Goal: Find specific page/section: Find specific page/section

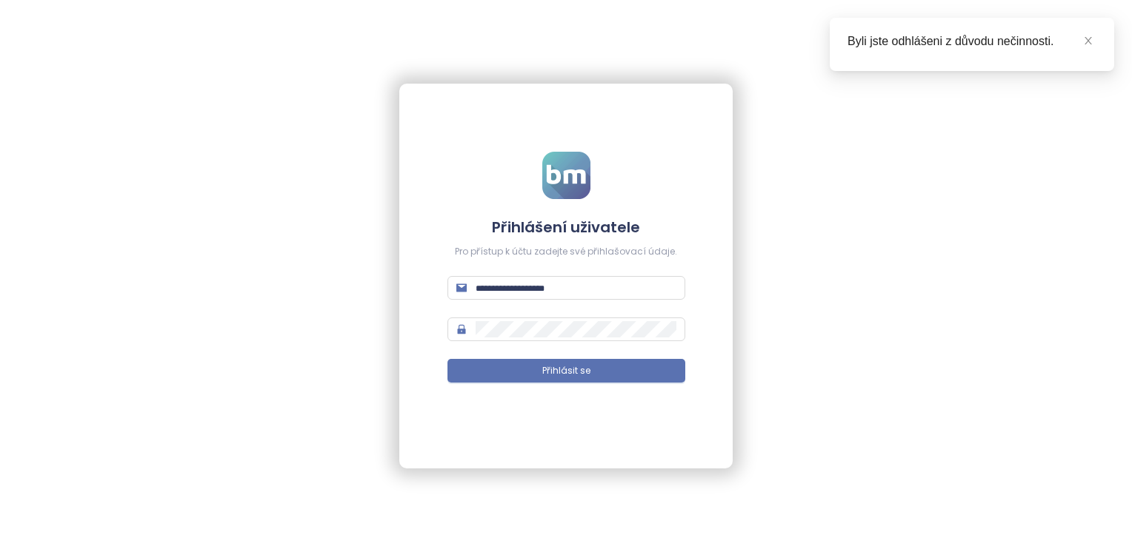
type input "**********"
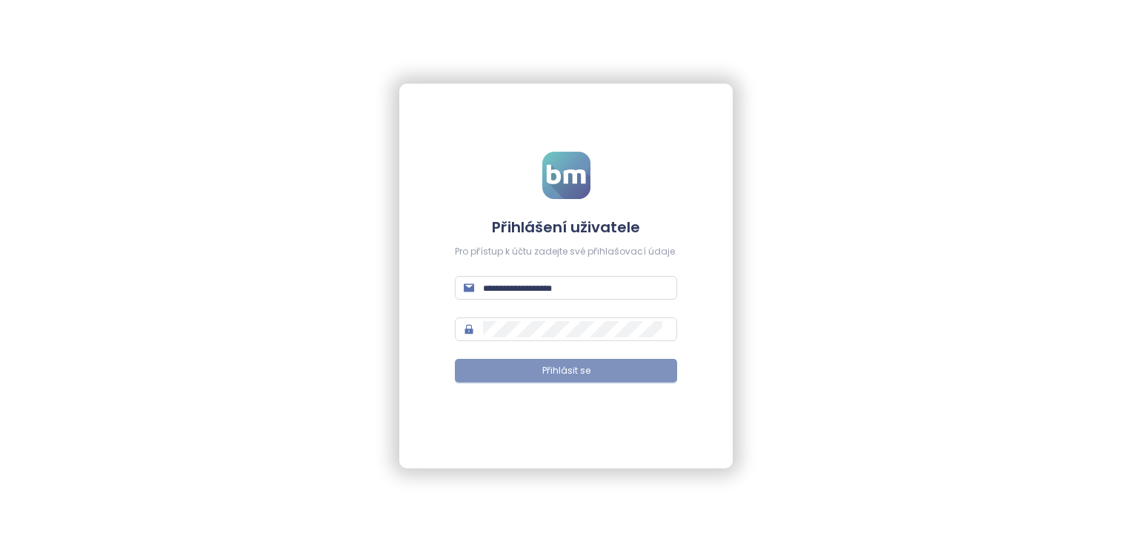
type input "**********"
click at [636, 378] on button "Přihlásit se" at bounding box center [566, 371] width 222 height 24
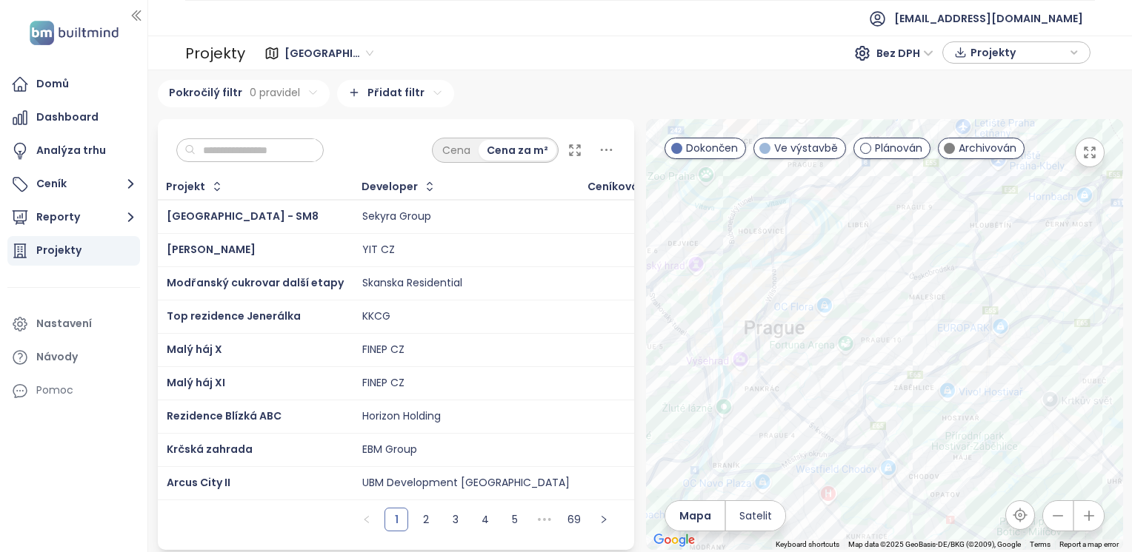
drag, startPoint x: 928, startPoint y: 278, endPoint x: 906, endPoint y: 347, distance: 72.9
click at [916, 362] on div at bounding box center [884, 334] width 477 height 431
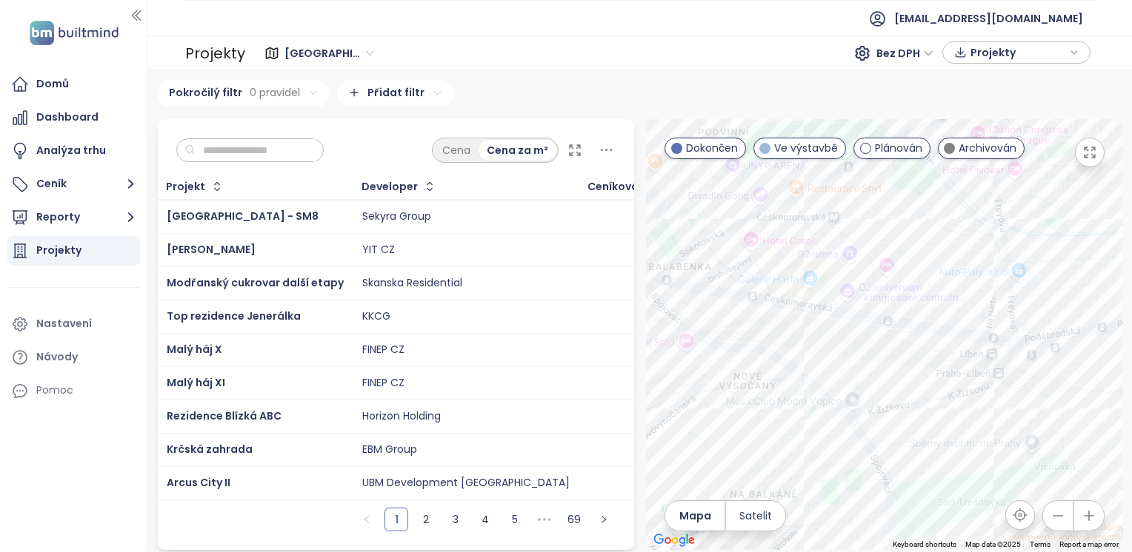
drag, startPoint x: 846, startPoint y: 301, endPoint x: 941, endPoint y: 455, distance: 180.9
click at [941, 455] on div at bounding box center [884, 334] width 477 height 431
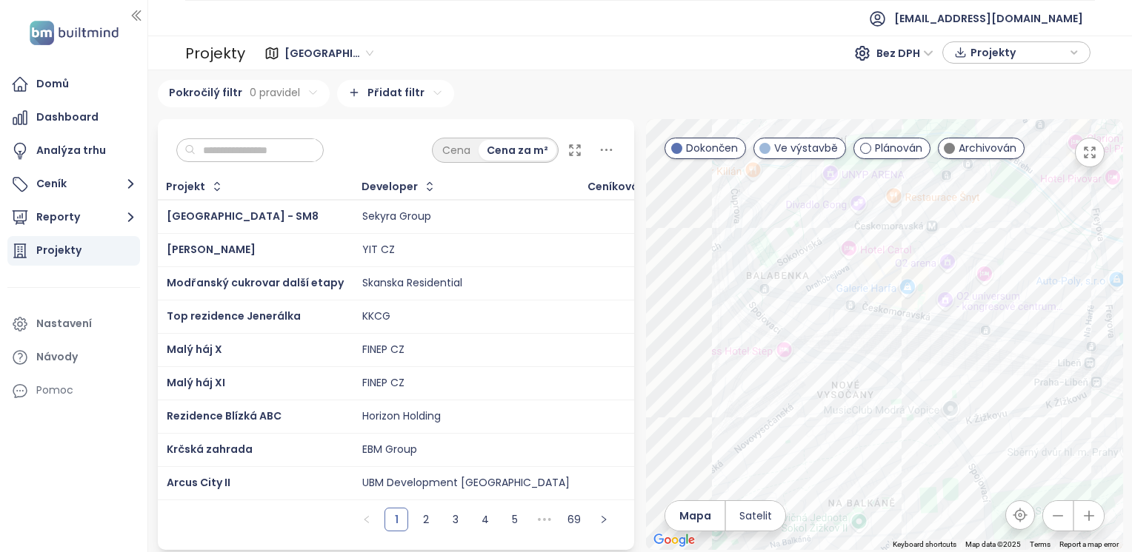
drag, startPoint x: 850, startPoint y: 395, endPoint x: 972, endPoint y: 394, distance: 122.2
click at [973, 395] on div at bounding box center [884, 334] width 477 height 431
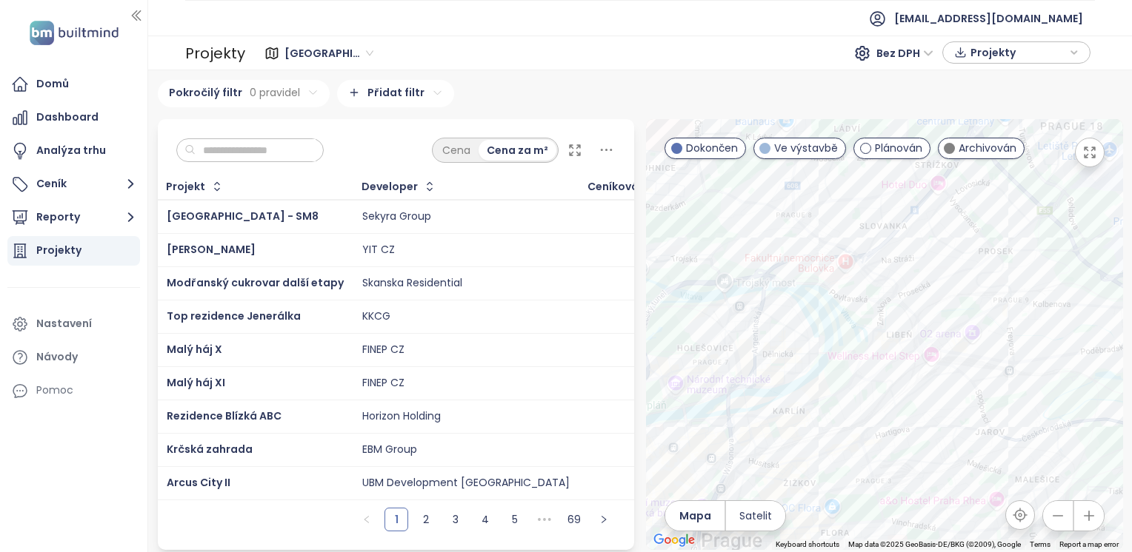
drag, startPoint x: 835, startPoint y: 470, endPoint x: 924, endPoint y: 395, distance: 115.1
click at [924, 400] on div at bounding box center [884, 334] width 477 height 431
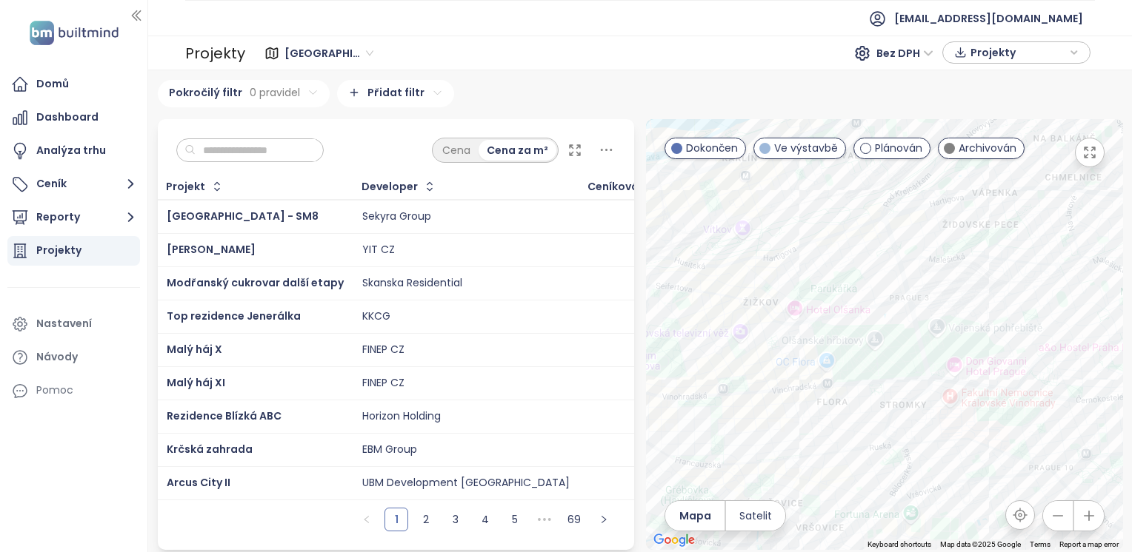
drag, startPoint x: 981, startPoint y: 397, endPoint x: 773, endPoint y: 330, distance: 217.8
click at [773, 330] on div at bounding box center [884, 334] width 477 height 431
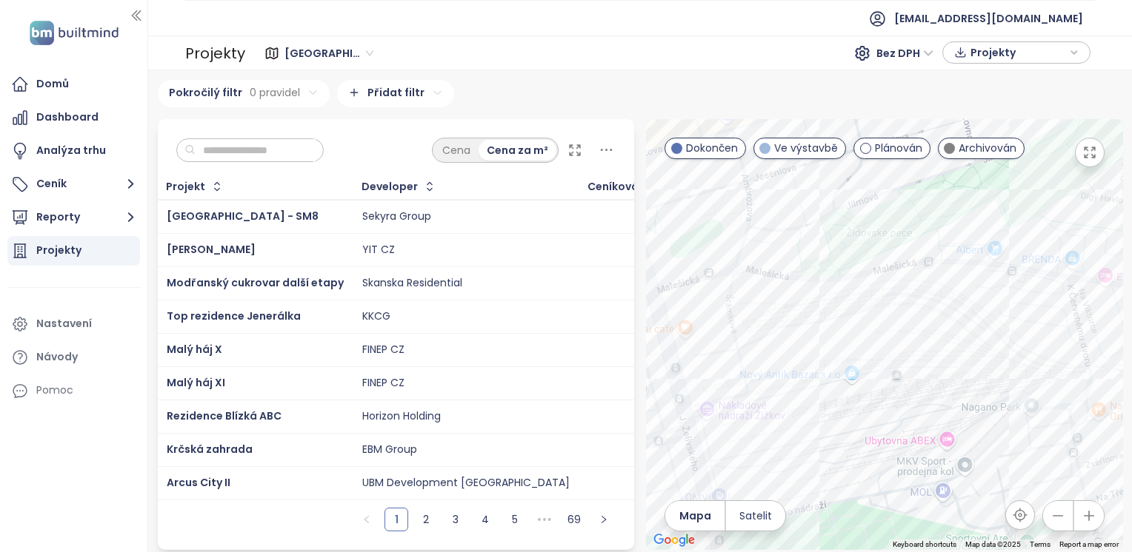
drag, startPoint x: 792, startPoint y: 342, endPoint x: 912, endPoint y: 428, distance: 147.0
click at [912, 428] on div at bounding box center [884, 334] width 477 height 431
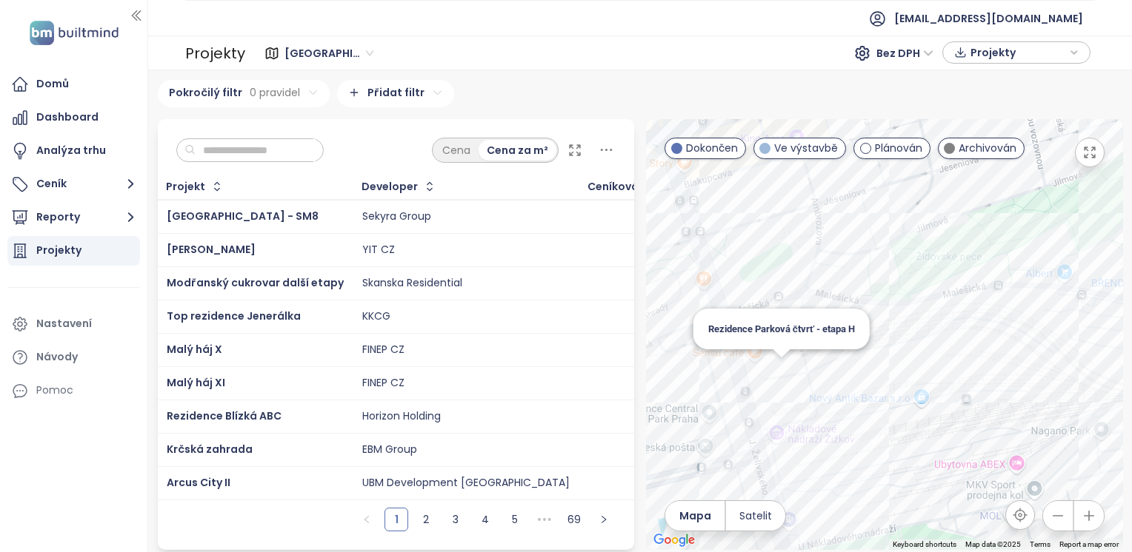
click at [772, 378] on div "Rezidence Parková čtvrť - etapa H" at bounding box center [884, 334] width 477 height 431
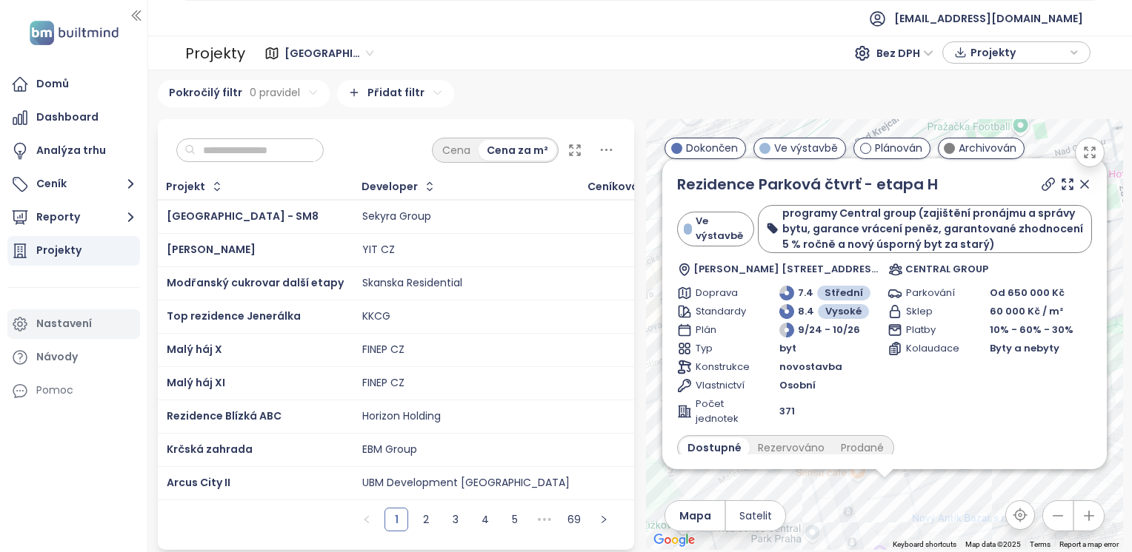
click at [74, 326] on div "Nastavení" at bounding box center [64, 324] width 56 height 19
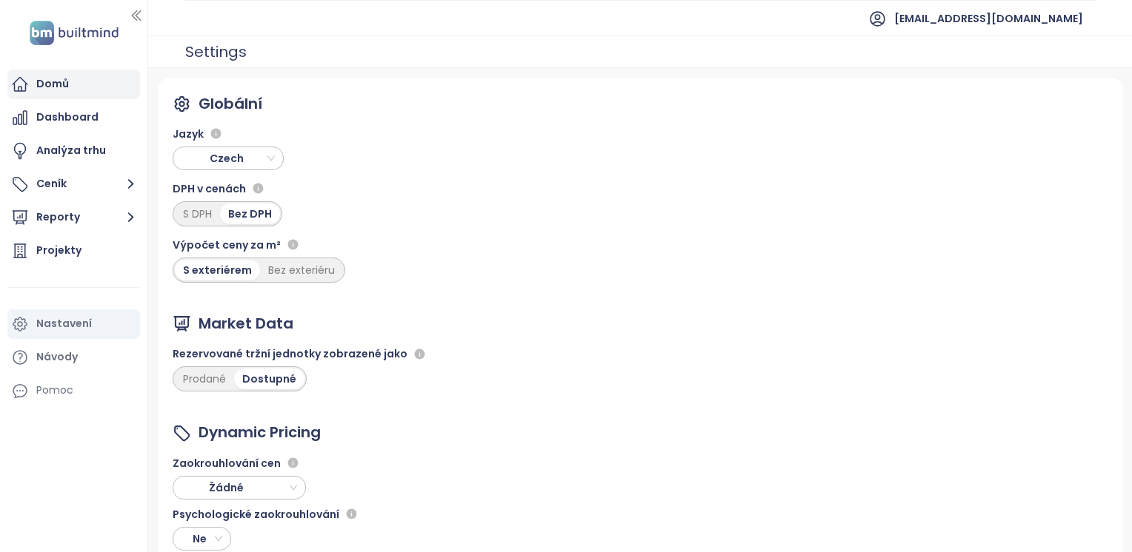
click at [60, 79] on div "Domů" at bounding box center [52, 84] width 33 height 19
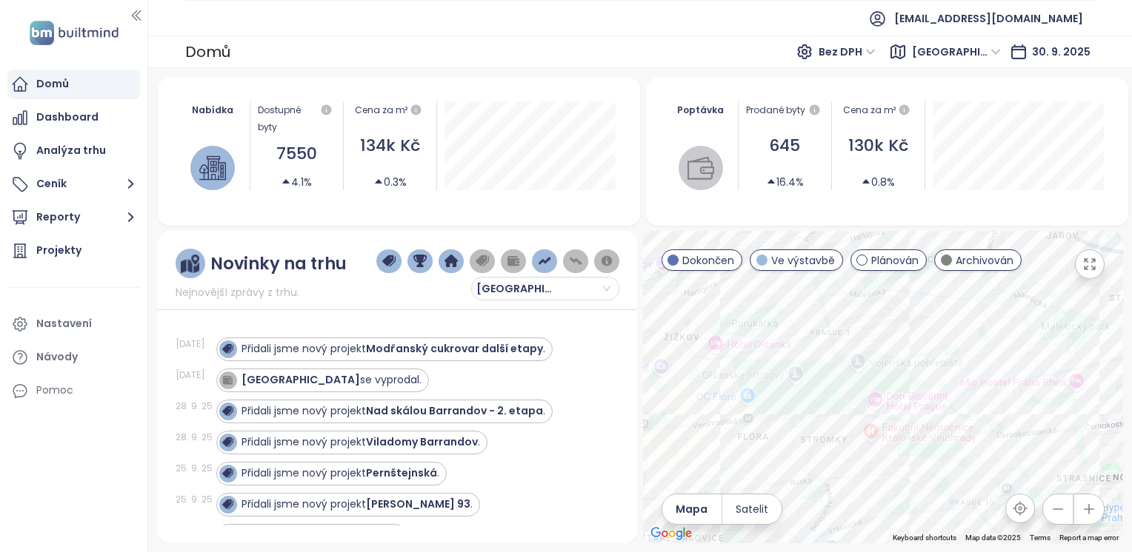
drag, startPoint x: 904, startPoint y: 419, endPoint x: 1013, endPoint y: 487, distance: 129.1
click at [1013, 487] on div at bounding box center [883, 387] width 480 height 313
drag, startPoint x: 854, startPoint y: 338, endPoint x: 886, endPoint y: 413, distance: 82.3
click at [886, 413] on div at bounding box center [883, 387] width 480 height 313
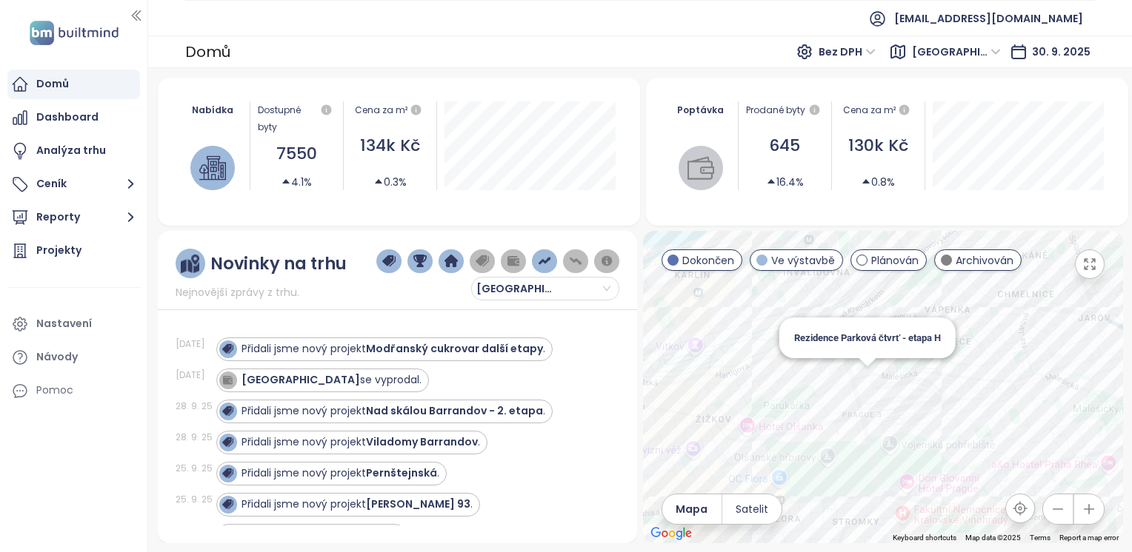
click at [868, 378] on div "Rezidence Parková čtvrť - etapa H" at bounding box center [883, 387] width 480 height 313
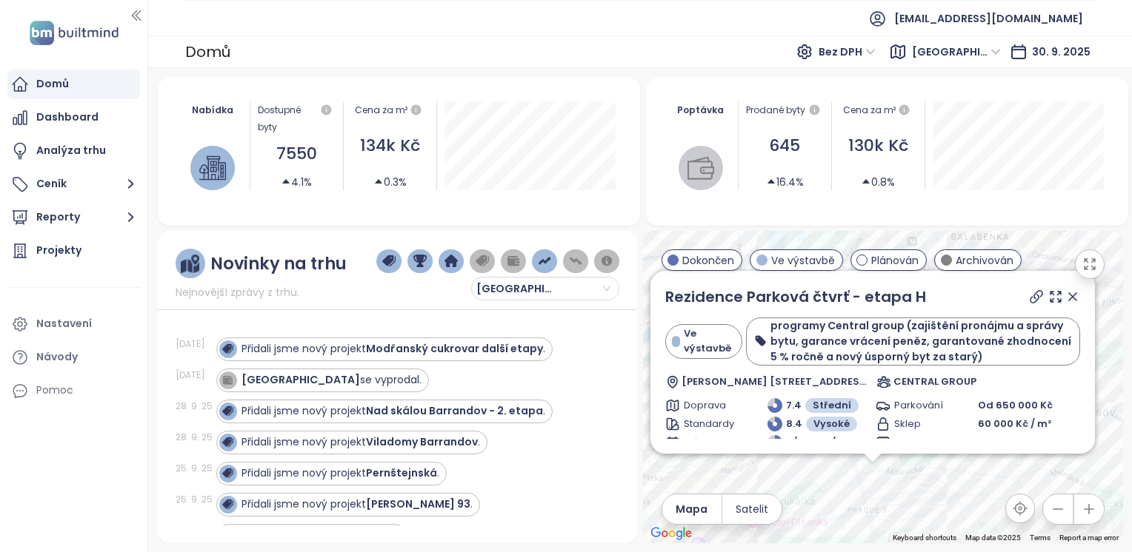
drag, startPoint x: 866, startPoint y: 475, endPoint x: 797, endPoint y: 471, distance: 69.8
click at [796, 473] on div "Rezidence Parková čtvrť - etapa H Ve výstavbě programy Central group (zajištění…" at bounding box center [883, 387] width 480 height 313
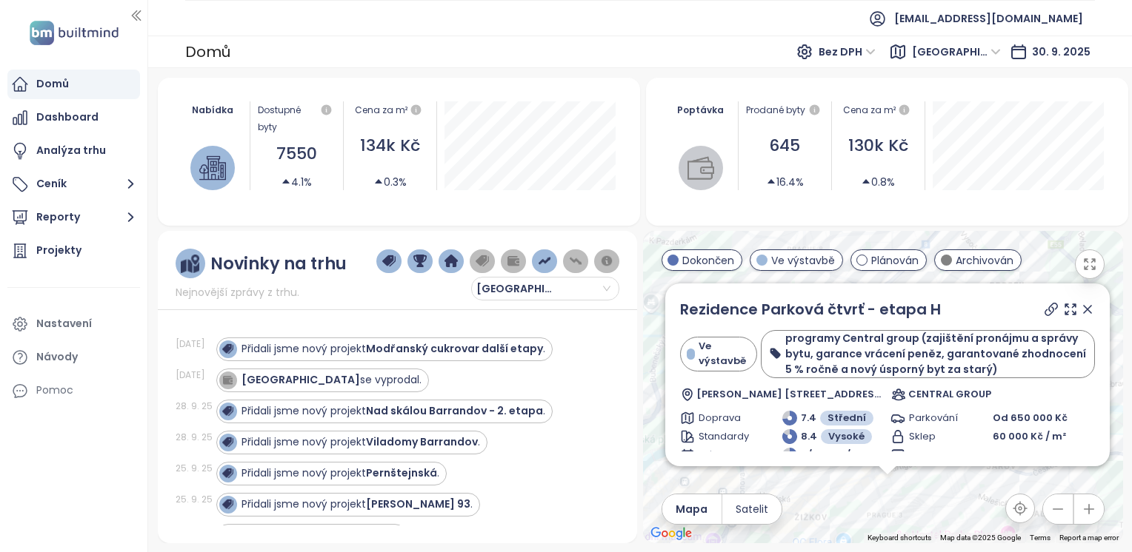
drag, startPoint x: 787, startPoint y: 458, endPoint x: 841, endPoint y: 489, distance: 62.4
click at [839, 490] on div "Rezidence Parková čtvrť - etapa H Ve výstavbě programy Central group (zajištění…" at bounding box center [883, 387] width 480 height 313
drag, startPoint x: 1072, startPoint y: 310, endPoint x: 1015, endPoint y: 461, distance: 161.5
click at [1080, 313] on icon at bounding box center [1087, 309] width 15 height 15
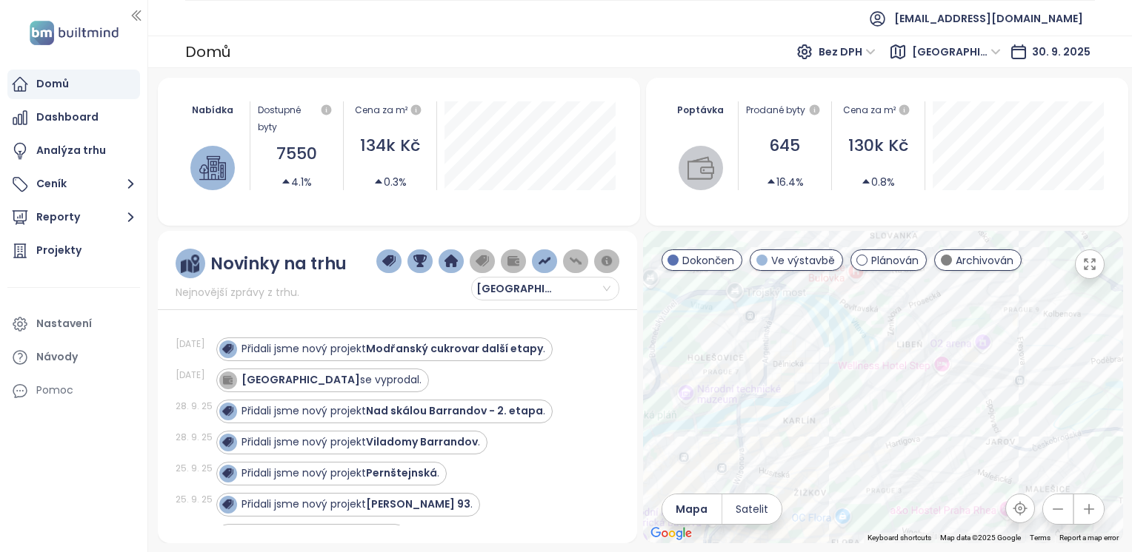
drag, startPoint x: 930, startPoint y: 366, endPoint x: 957, endPoint y: 360, distance: 27.3
click at [957, 360] on div at bounding box center [883, 387] width 480 height 313
drag, startPoint x: 975, startPoint y: 435, endPoint x: 983, endPoint y: 404, distance: 32.2
click at [983, 404] on div at bounding box center [883, 387] width 480 height 313
